Goal: Task Accomplishment & Management: Use online tool/utility

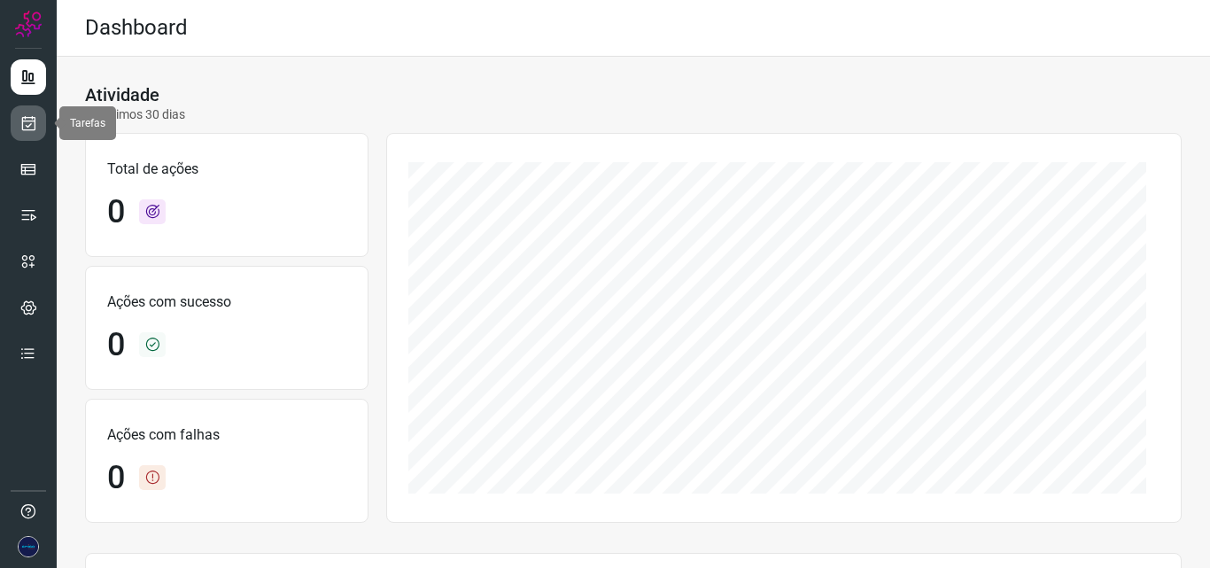
click at [19, 123] on link at bounding box center [28, 122] width 35 height 35
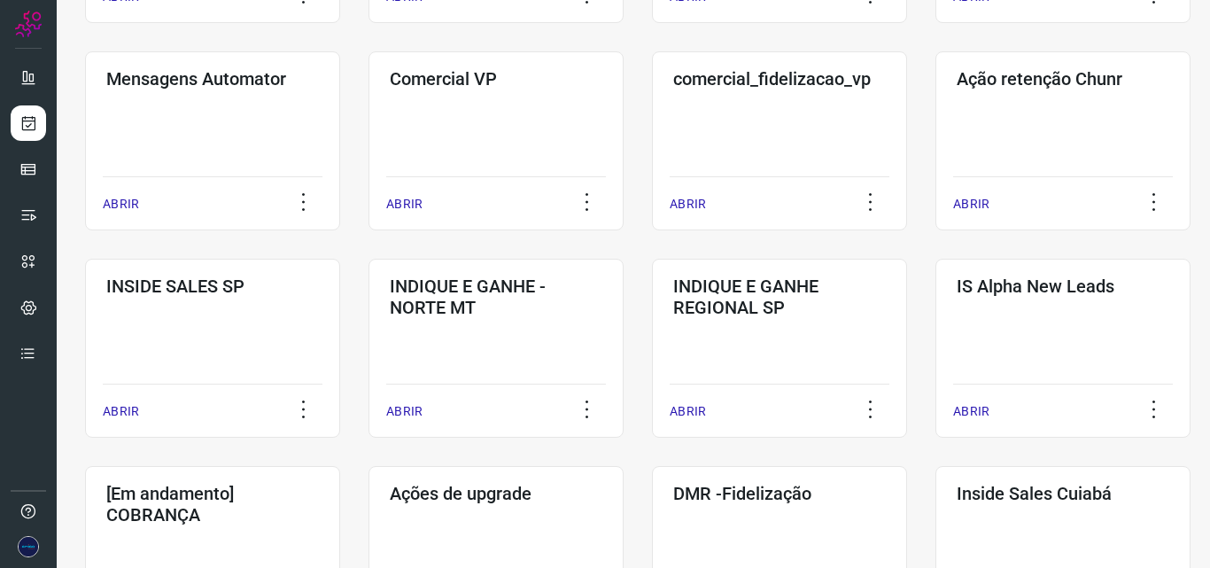
scroll to position [797, 0]
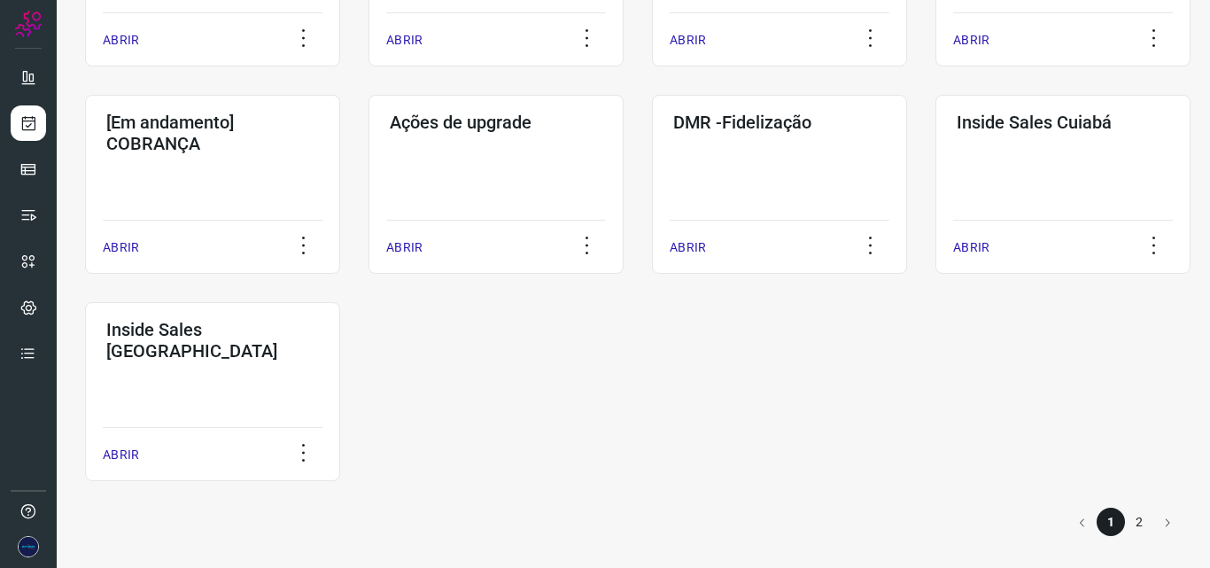
click at [1125, 521] on li "2" at bounding box center [1139, 522] width 28 height 28
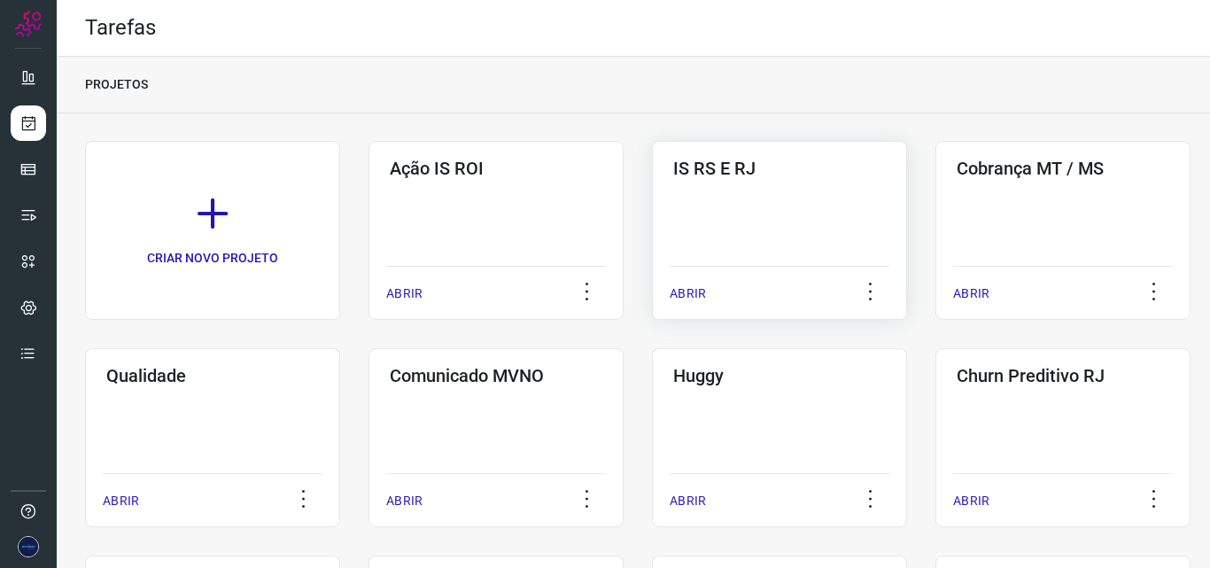
click at [683, 290] on p "ABRIR" at bounding box center [688, 293] width 36 height 19
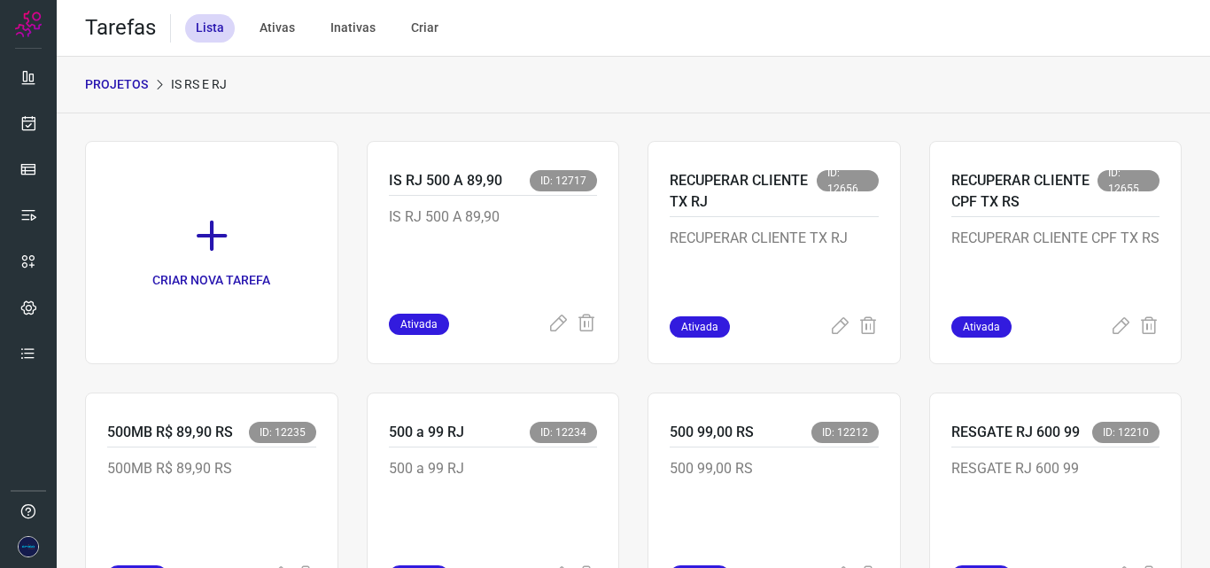
click at [804, 66] on div "PROJETOS IS RS E RJ" at bounding box center [633, 85] width 1153 height 57
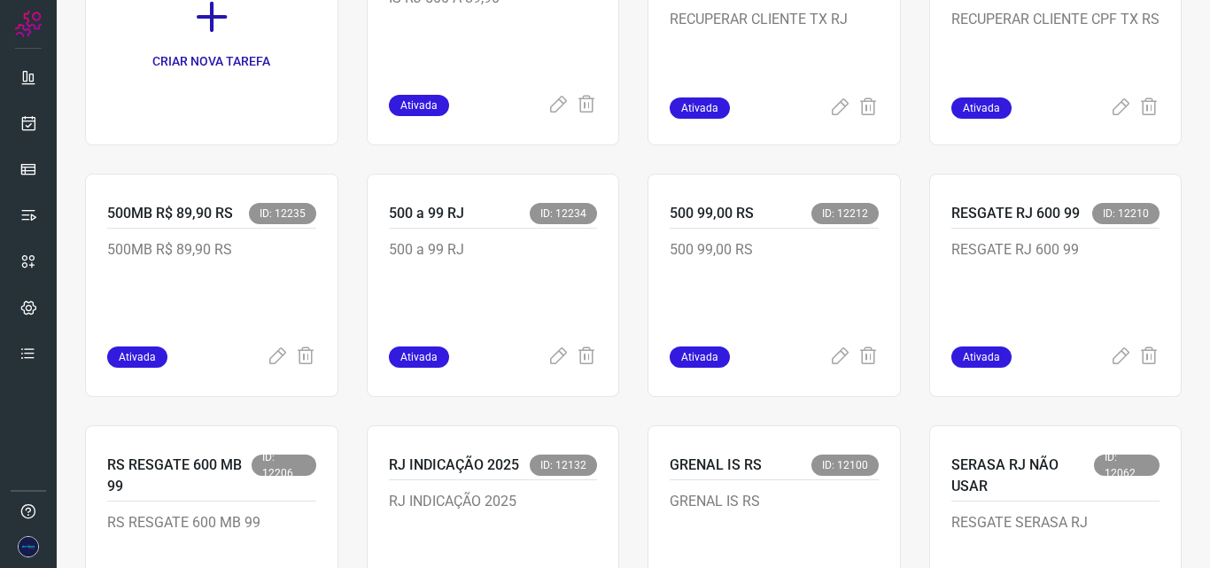
scroll to position [266, 0]
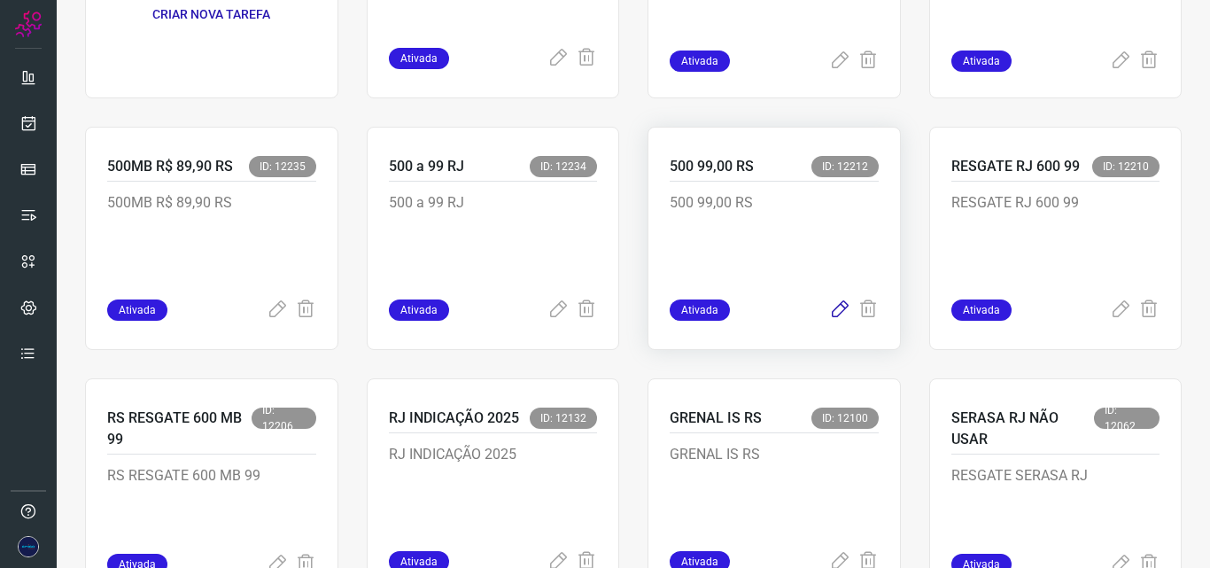
click at [829, 313] on icon at bounding box center [839, 309] width 21 height 21
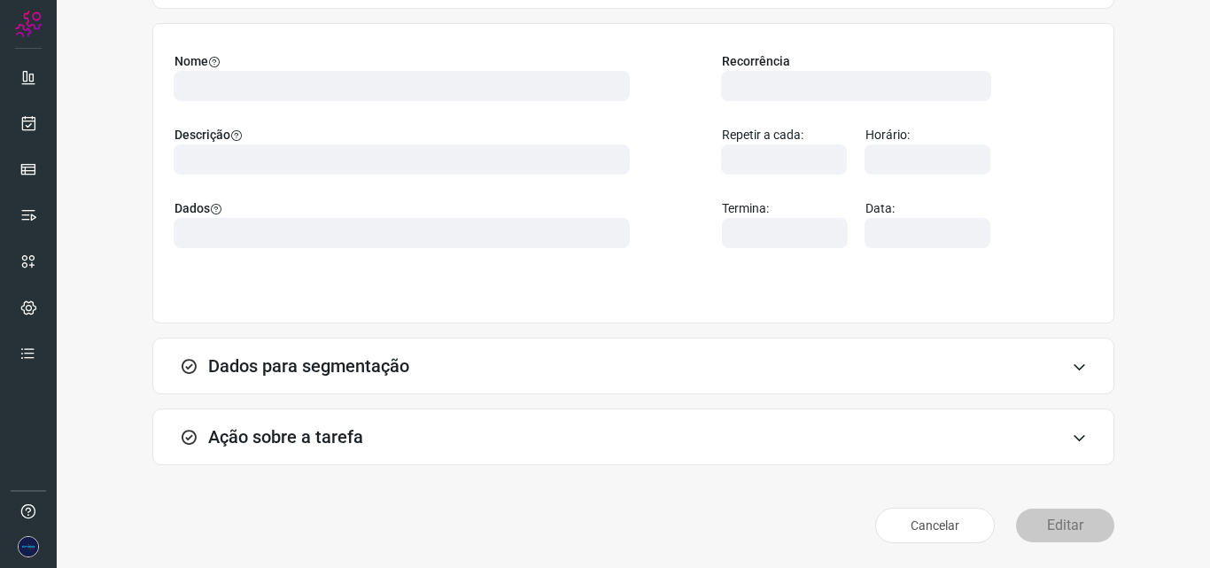
scroll to position [124, 0]
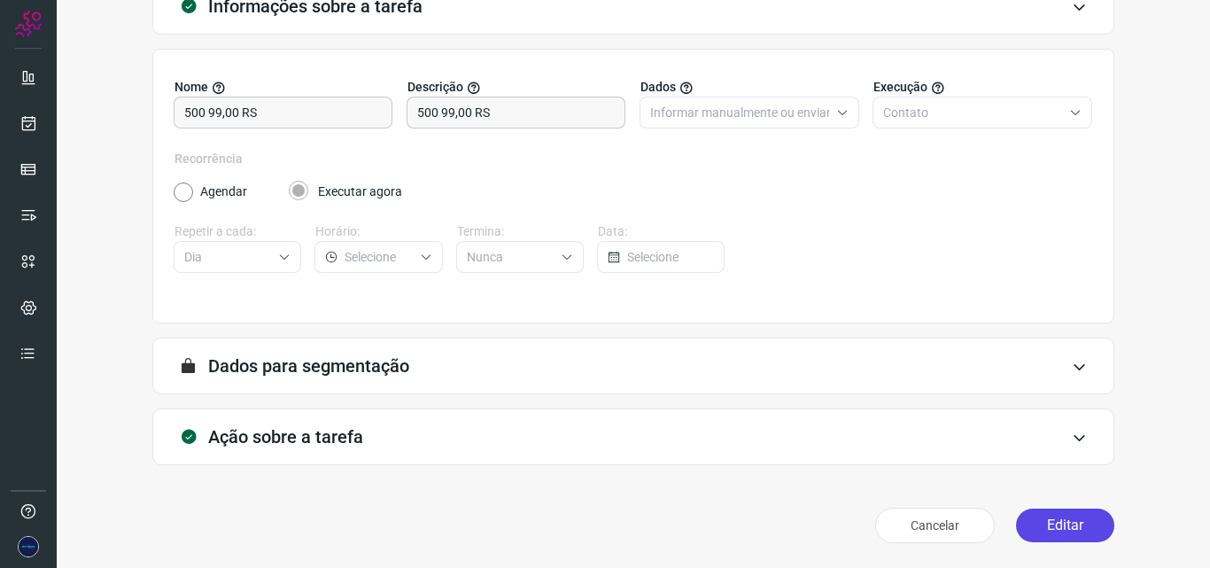
click at [1052, 528] on button "Editar" at bounding box center [1065, 526] width 98 height 34
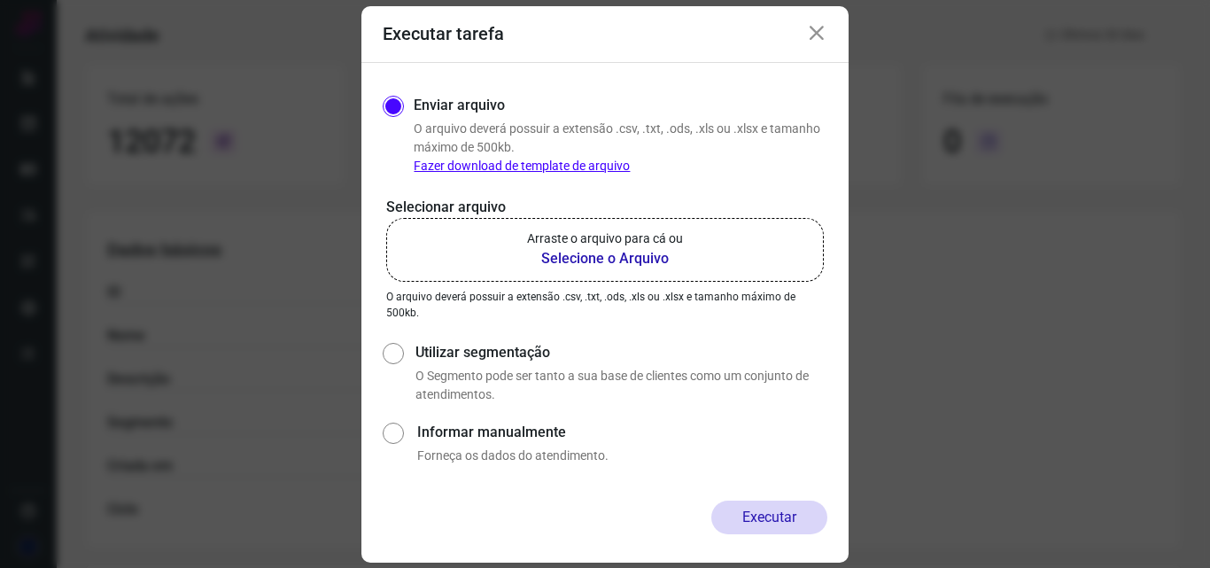
click at [636, 255] on b "Selecione o Arquivo" at bounding box center [605, 258] width 156 height 21
click at [0, 0] on input "Arraste o arquivo para cá ou Selecione o Arquivo" at bounding box center [0, 0] width 0 height 0
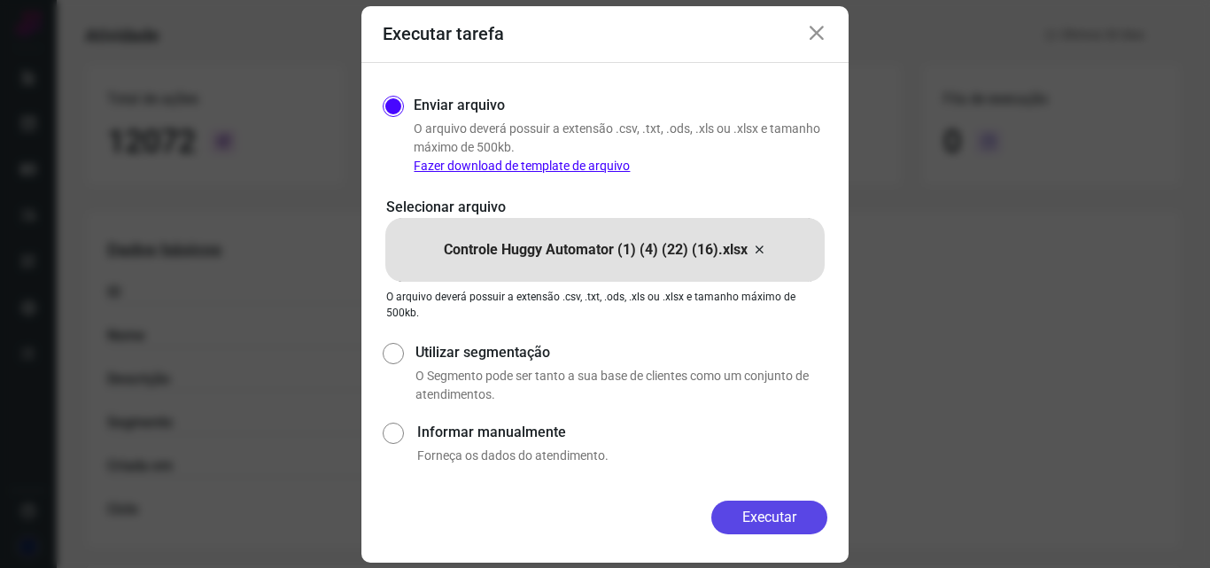
click at [770, 524] on button "Executar" at bounding box center [769, 518] width 116 height 34
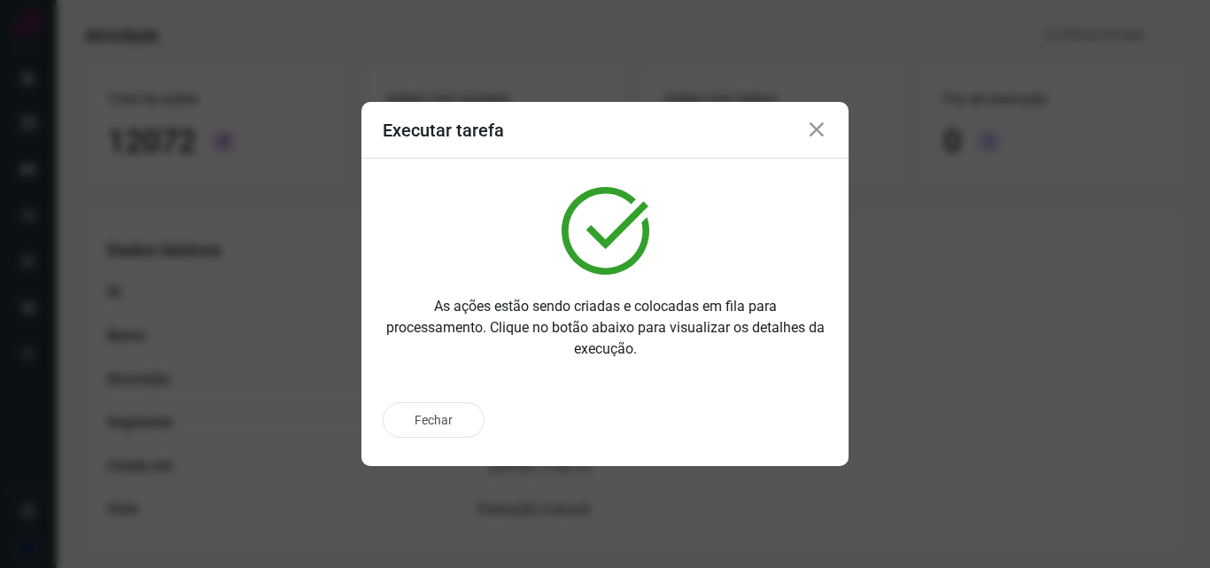
click at [821, 132] on icon at bounding box center [816, 130] width 21 height 21
